Goal: Check status

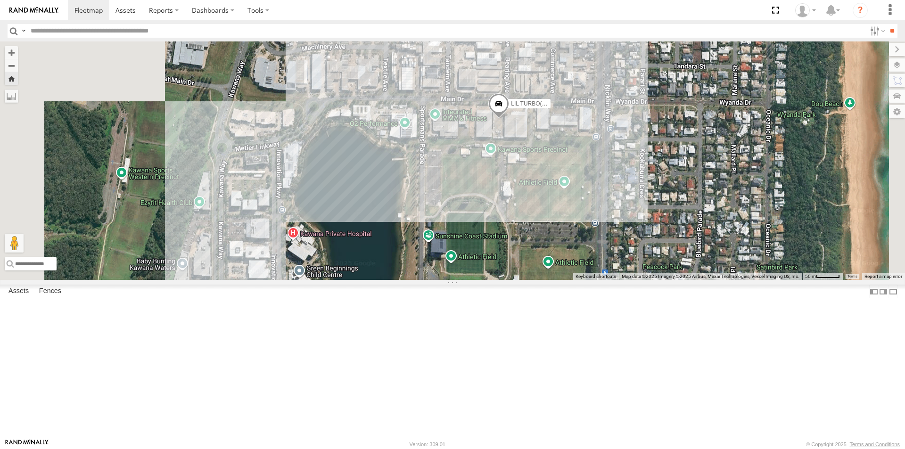
drag, startPoint x: 658, startPoint y: 164, endPoint x: 593, endPoint y: 322, distance: 171.3
click at [593, 280] on div "LIL TURBO(SMALL TRUCK)" at bounding box center [452, 160] width 905 height 238
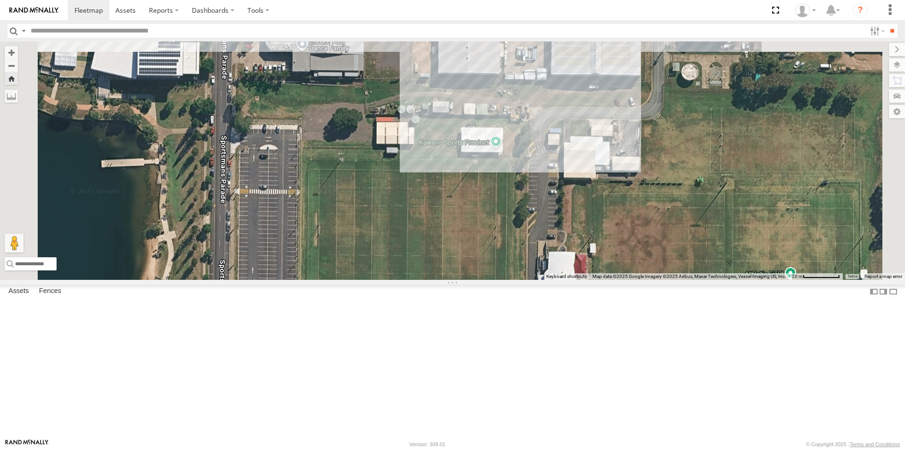
drag, startPoint x: 628, startPoint y: 152, endPoint x: 608, endPoint y: 365, distance: 213.9
click at [608, 280] on div "LIL TURBO(SMALL TRUCK)" at bounding box center [452, 160] width 905 height 238
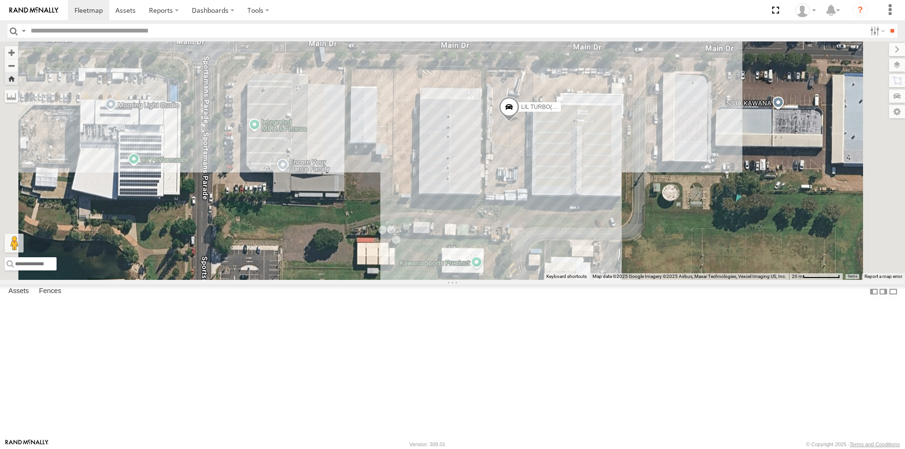
drag, startPoint x: 589, startPoint y: 303, endPoint x: 577, endPoint y: 382, distance: 80.0
click at [574, 280] on div "LIL TURBO(SMALL TRUCK)" at bounding box center [452, 160] width 905 height 238
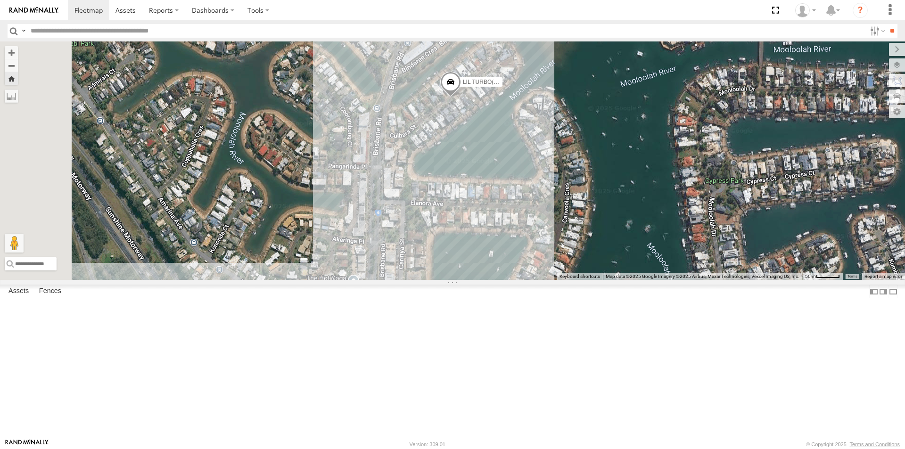
drag, startPoint x: 522, startPoint y: 220, endPoint x: 595, endPoint y: 227, distance: 73.9
click at [595, 227] on div "LIL TURBO(SMALL TRUCK)" at bounding box center [452, 160] width 905 height 238
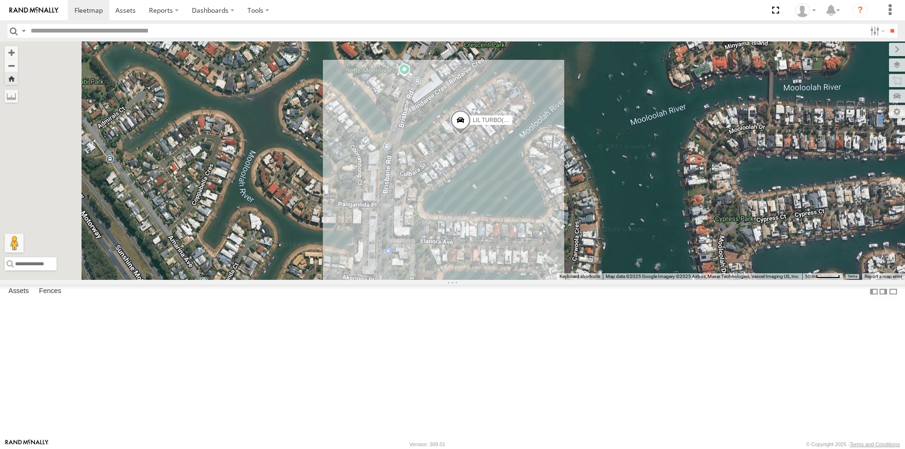
drag, startPoint x: 467, startPoint y: 158, endPoint x: 477, endPoint y: 200, distance: 43.0
click at [477, 200] on div "LIL TURBO(SMALL TRUCK)" at bounding box center [452, 160] width 905 height 238
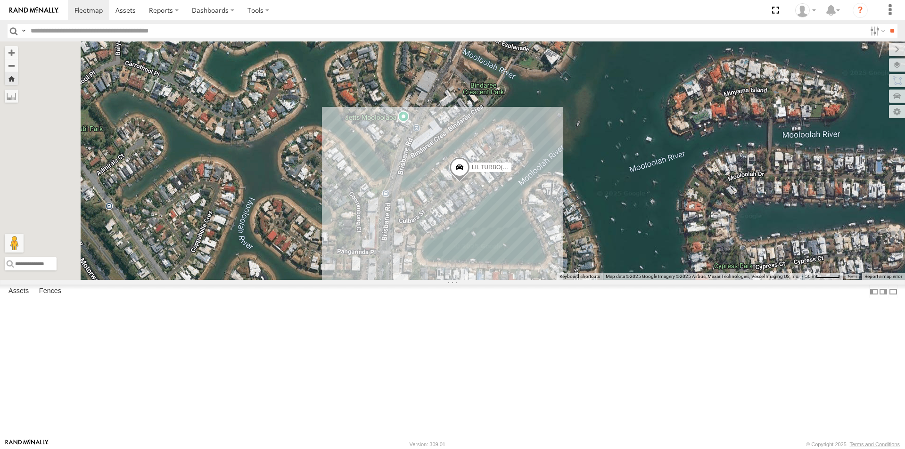
drag, startPoint x: 484, startPoint y: 138, endPoint x: 481, endPoint y: 191, distance: 53.8
click at [482, 192] on div "LIL TURBO(SMALL TRUCK)" at bounding box center [452, 160] width 905 height 238
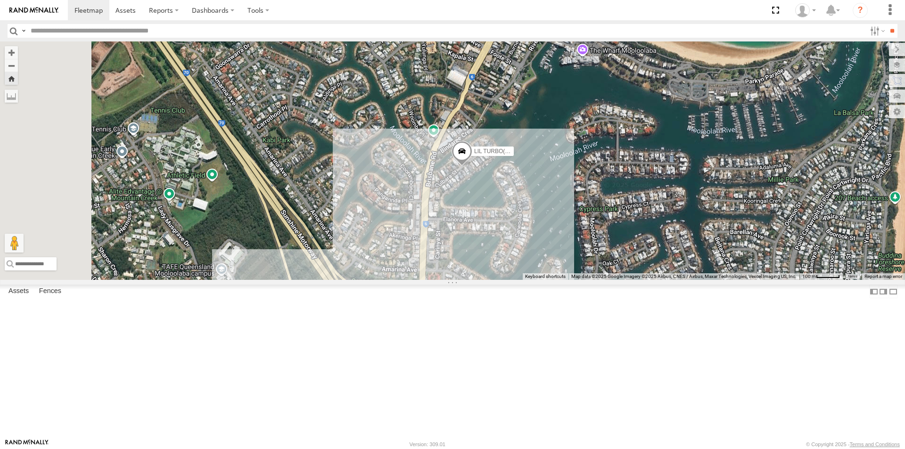
drag, startPoint x: 505, startPoint y: 149, endPoint x: 533, endPoint y: 180, distance: 42.0
click at [533, 180] on div "LIL TURBO(SMALL TRUCK)" at bounding box center [452, 160] width 905 height 238
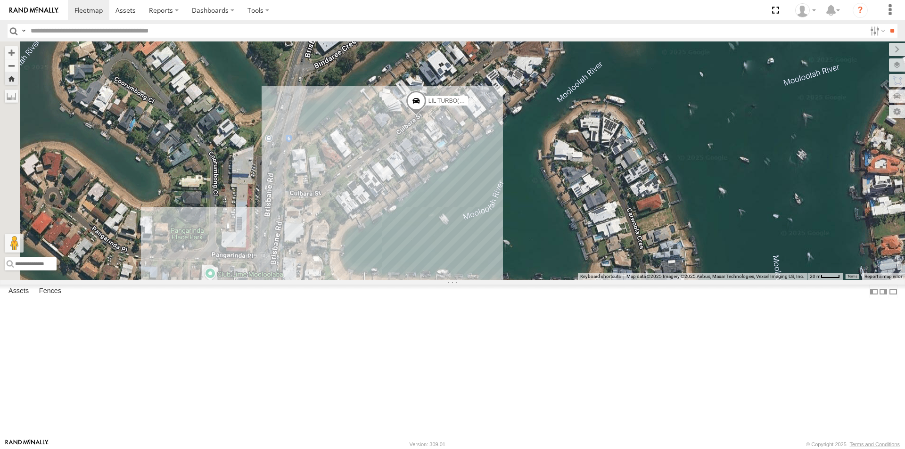
drag, startPoint x: 460, startPoint y: 204, endPoint x: 548, endPoint y: 254, distance: 100.2
click at [542, 254] on div "LIL TURBO(SMALL TRUCK)" at bounding box center [452, 160] width 905 height 238
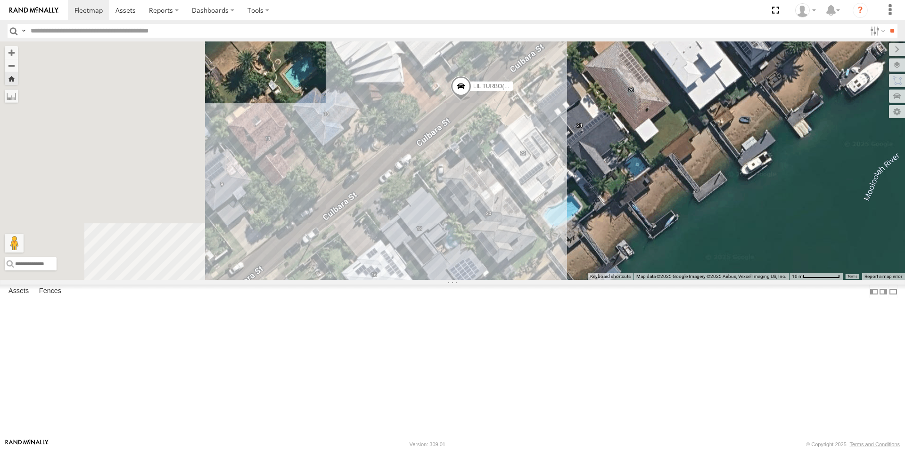
drag, startPoint x: 491, startPoint y: 241, endPoint x: 640, endPoint y: 318, distance: 167.6
click at [640, 280] on div "LIL TURBO(SMALL TRUCK)" at bounding box center [452, 160] width 905 height 238
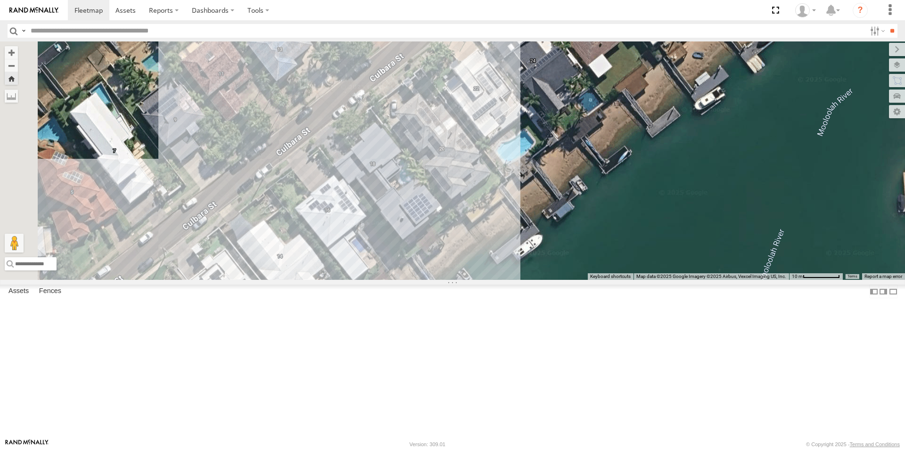
drag, startPoint x: 610, startPoint y: 285, endPoint x: 537, endPoint y: 213, distance: 102.3
click at [537, 213] on div "LIL TURBO(SMALL TRUCK)" at bounding box center [452, 160] width 905 height 238
